Goal: Information Seeking & Learning: Find specific fact

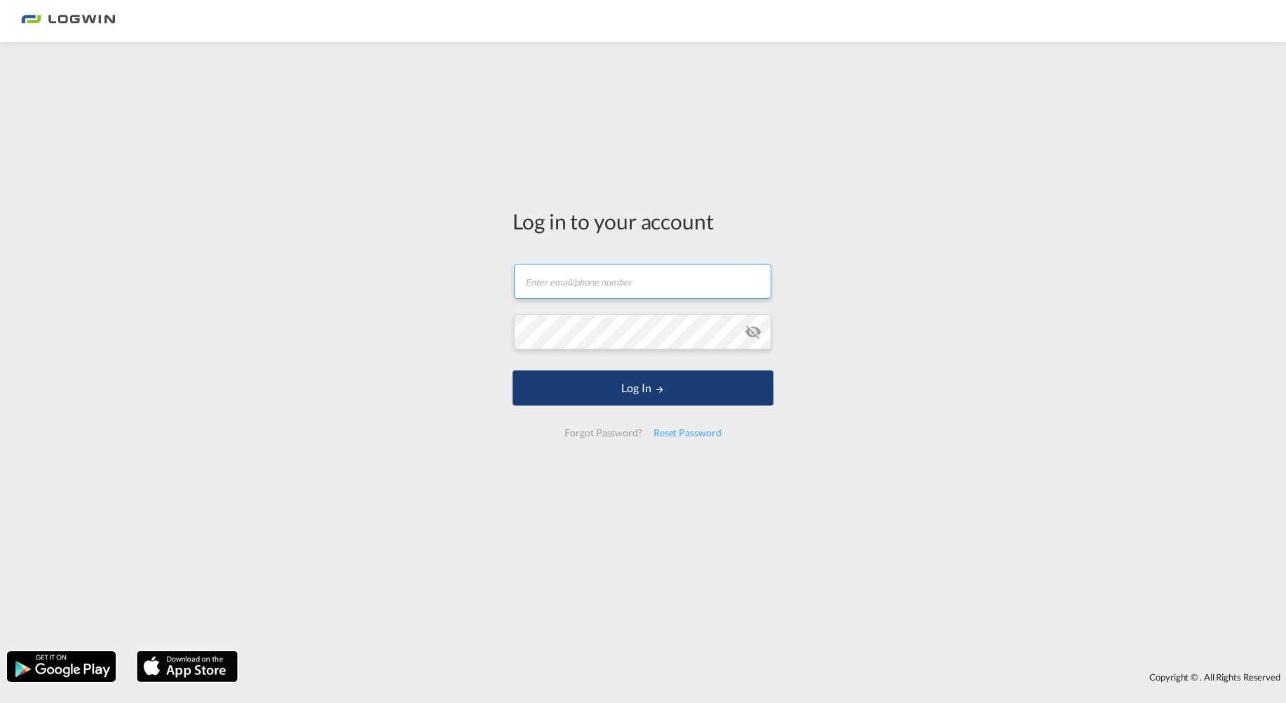
type input "[EMAIL_ADDRESS][DOMAIN_NAME]"
click at [637, 384] on button "Log In" at bounding box center [643, 387] width 261 height 35
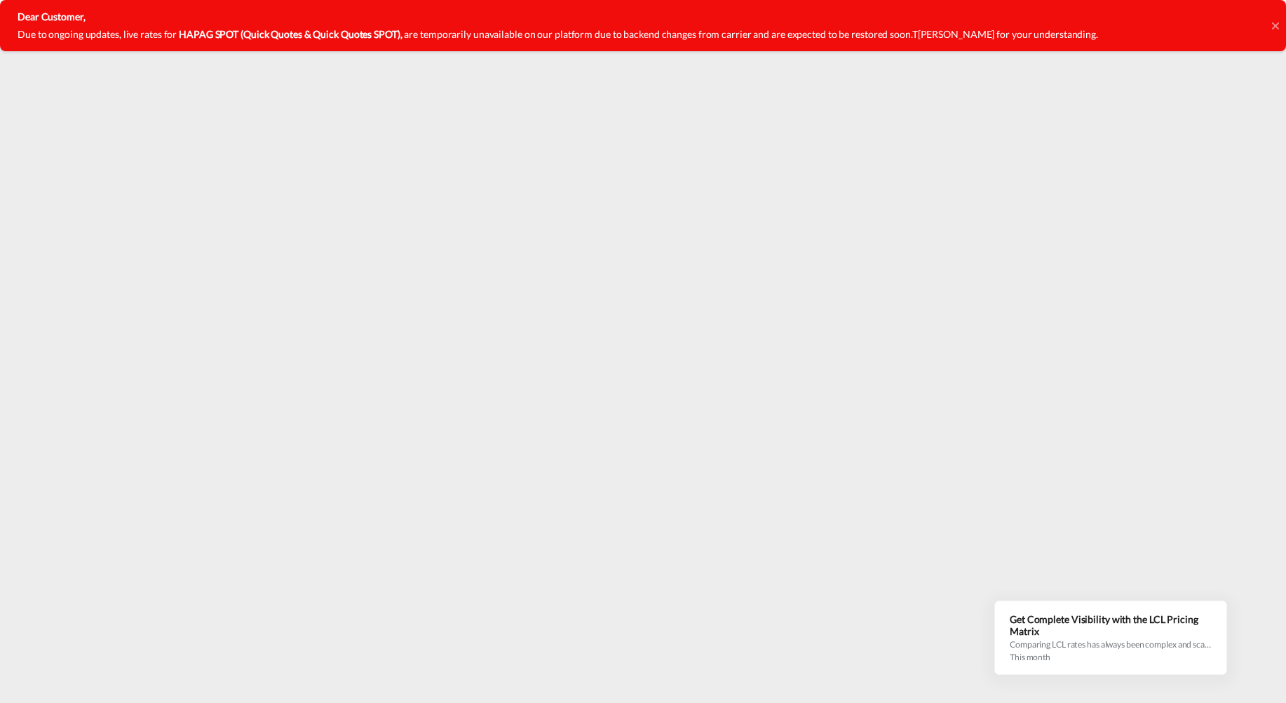
click at [1261, 22] on div "Dear Customer, Due to ongoing updates, live rates for HAPAG SPOT (Quick Quotes …" at bounding box center [643, 25] width 1286 height 51
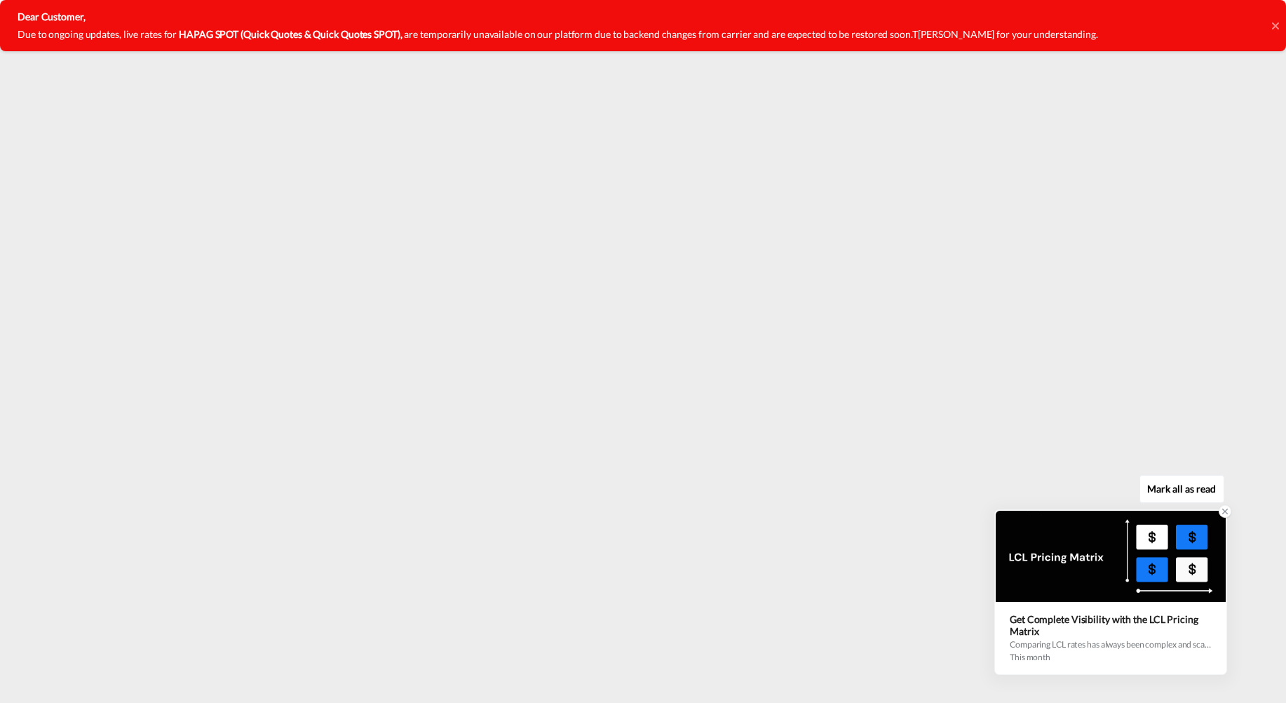
click at [1228, 508] on icon at bounding box center [1225, 511] width 10 height 10
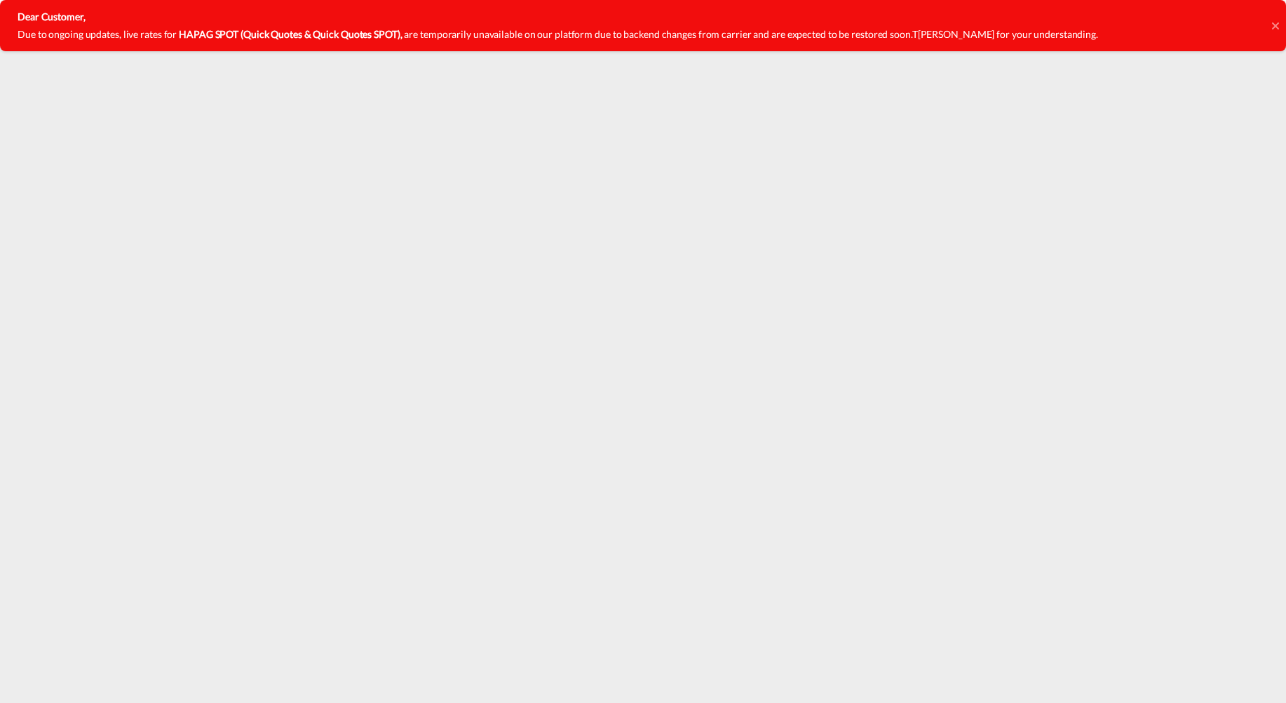
click at [1261, 25] on icon at bounding box center [1274, 25] width 7 height 7
